Goal: Find specific page/section: Find specific page/section

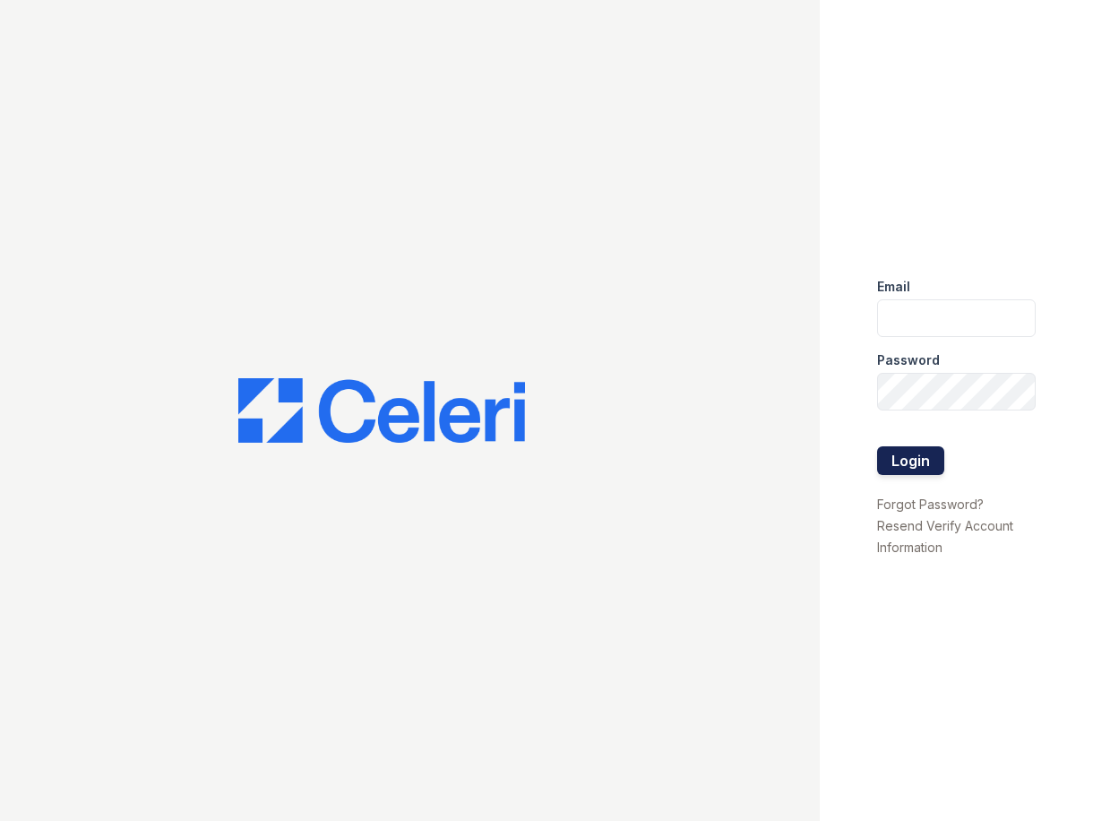
type input "[EMAIL_ADDRESS][DOMAIN_NAME]"
click at [900, 452] on button "Login" at bounding box center [910, 460] width 67 height 29
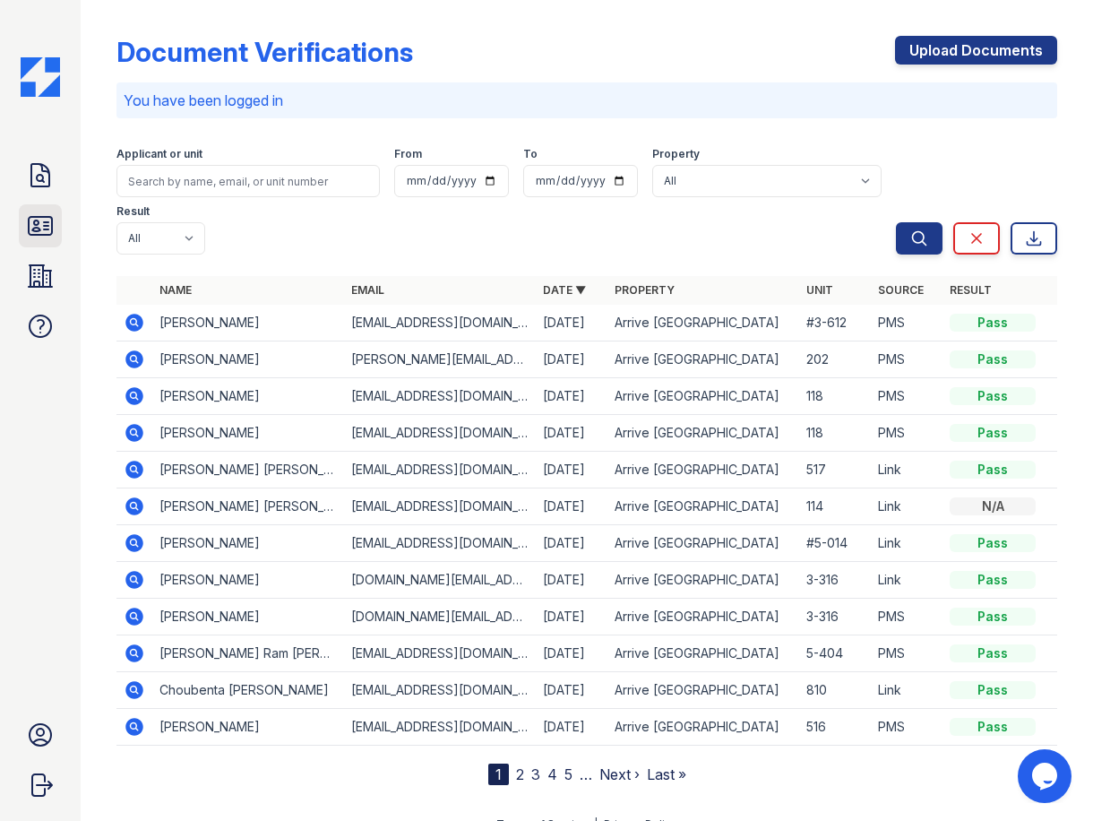
click at [41, 210] on link "ID Verifications" at bounding box center [40, 225] width 43 height 43
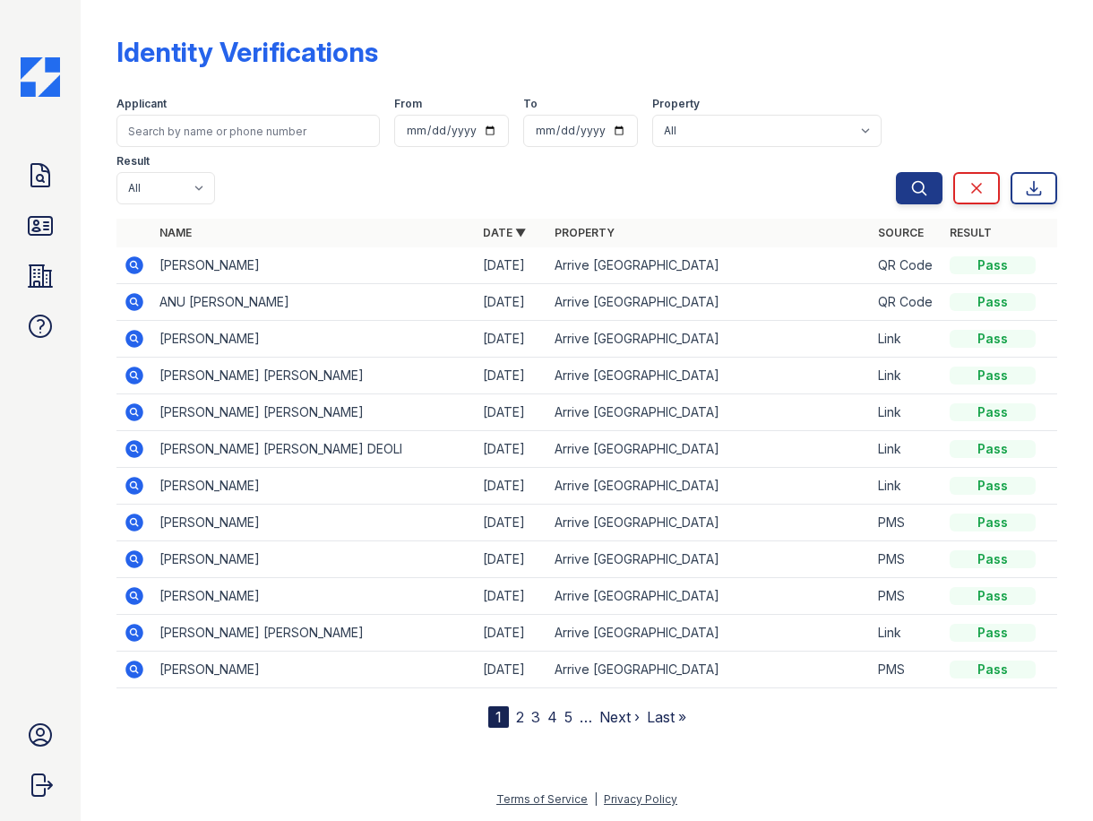
click at [46, 178] on icon at bounding box center [40, 175] width 29 height 29
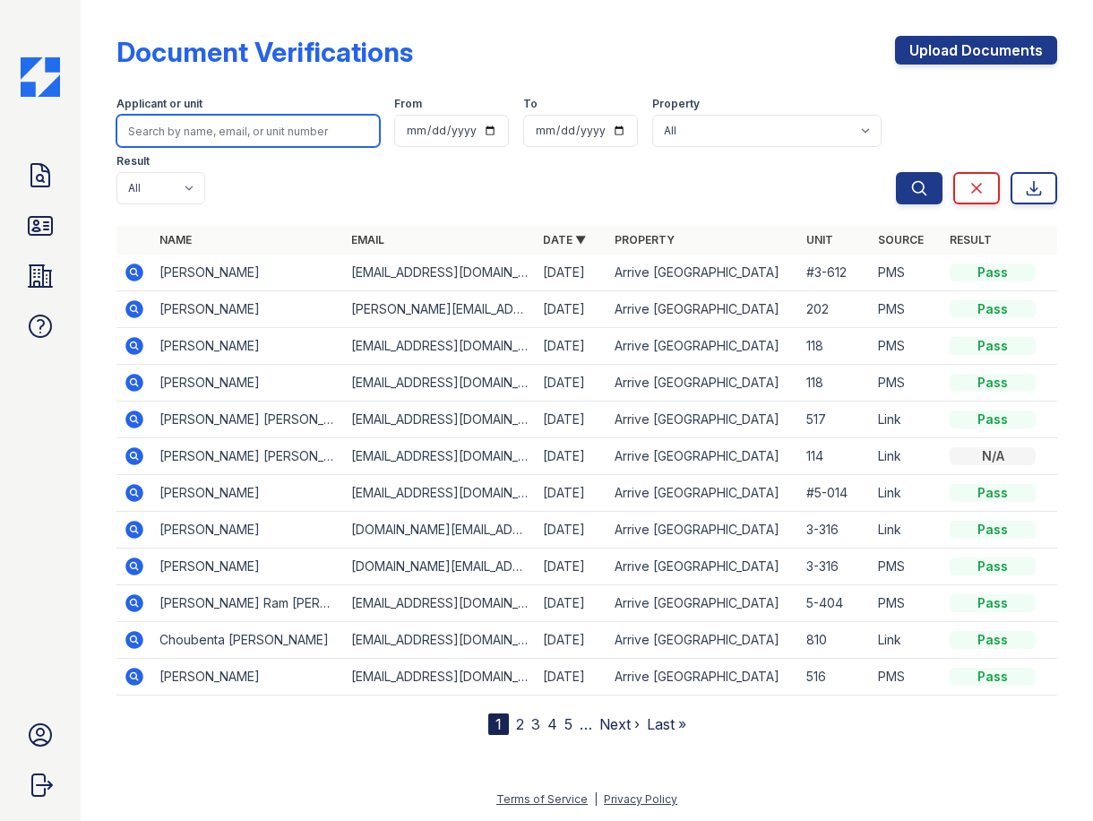
click at [202, 138] on input "search" at bounding box center [247, 131] width 263 height 32
click at [190, 125] on input "search" at bounding box center [247, 131] width 263 height 32
type input "Nuzhat"
click at [896, 172] on button "Search" at bounding box center [919, 188] width 47 height 32
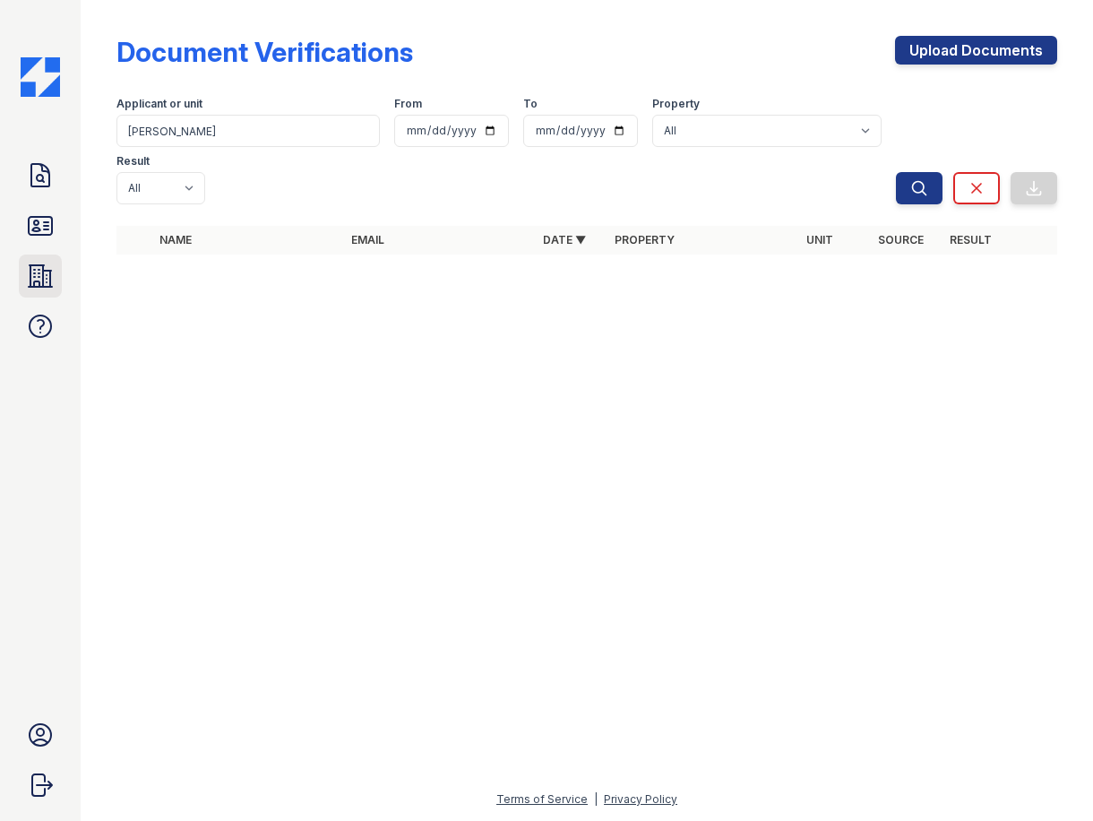
click at [54, 283] on icon at bounding box center [40, 276] width 29 height 29
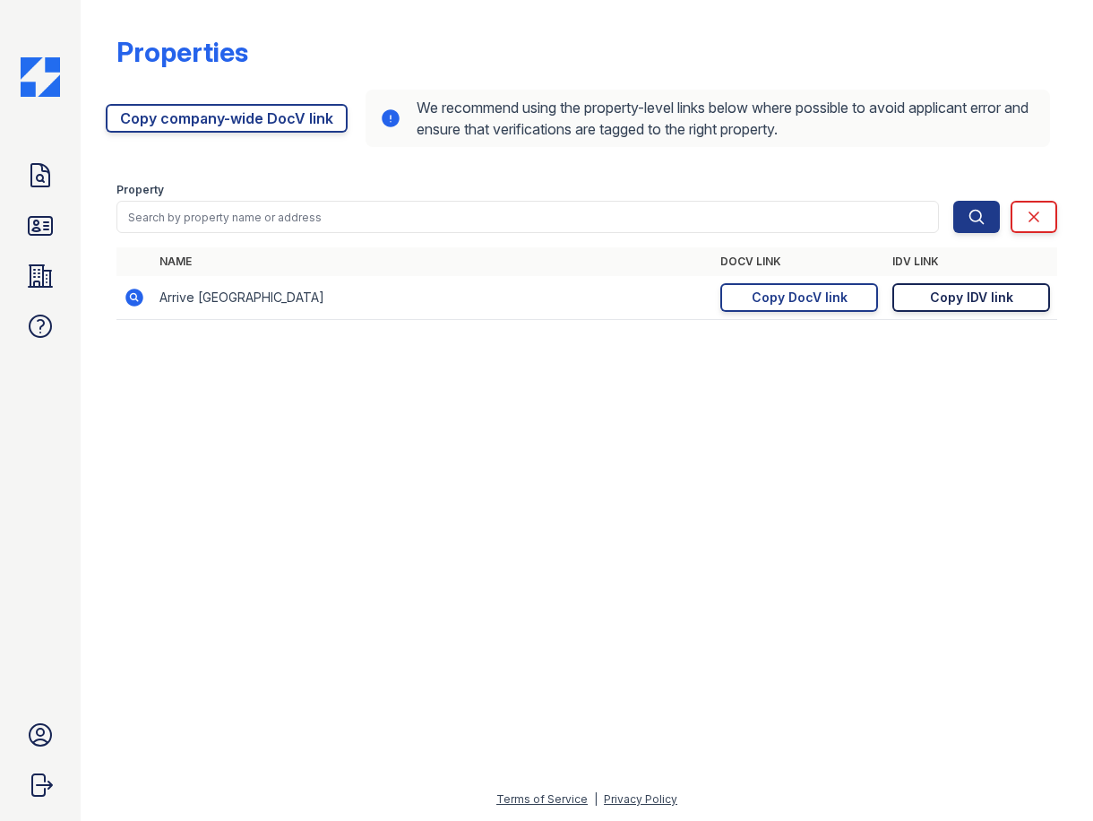
click at [977, 299] on div "Copy IDV link" at bounding box center [971, 298] width 83 height 18
drag, startPoint x: 921, startPoint y: 266, endPoint x: 943, endPoint y: 299, distance: 40.0
click at [937, 291] on table "Name DocV Link IDV Link Arrive Westborough https://app.getceleri.com/a69b8dbe-9…" at bounding box center [586, 283] width 941 height 73
click at [947, 297] on div "Copy IDV link" at bounding box center [971, 298] width 83 height 18
click at [770, 290] on div "Copy DocV link" at bounding box center [800, 298] width 96 height 18
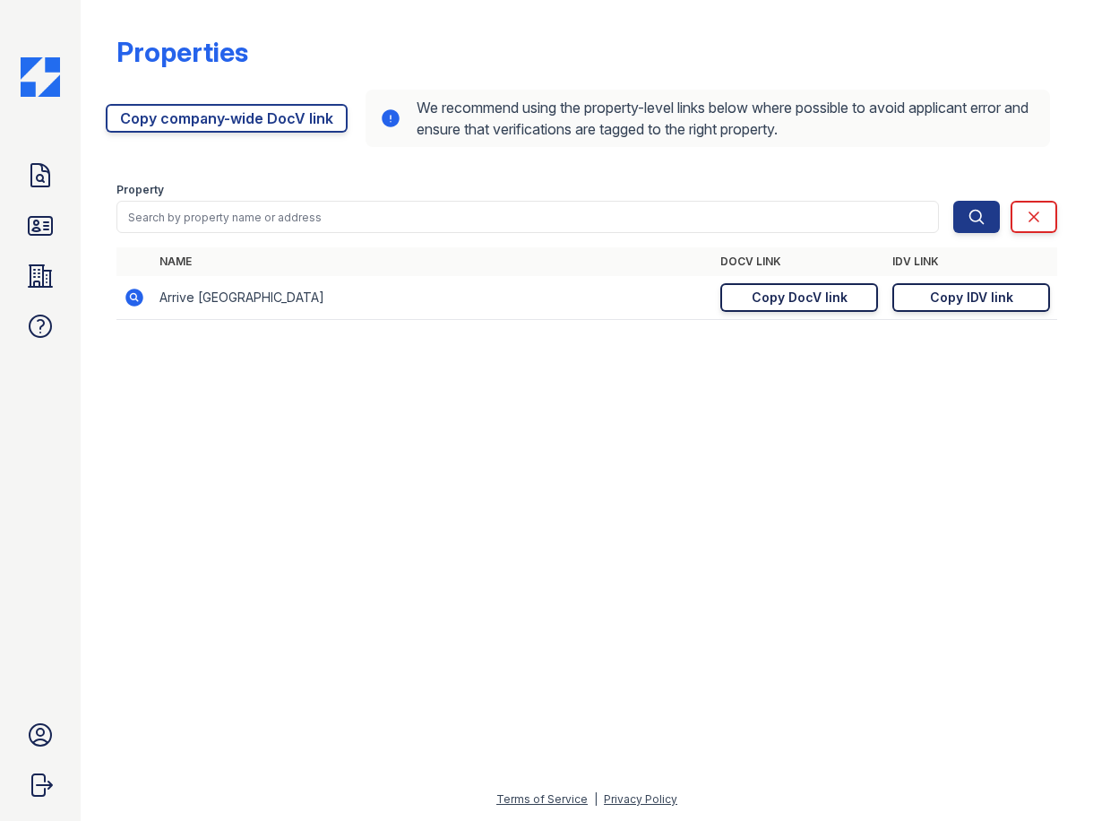
click at [425, 463] on div at bounding box center [586, 577] width 955 height 422
